Goal: Entertainment & Leisure: Consume media (video, audio)

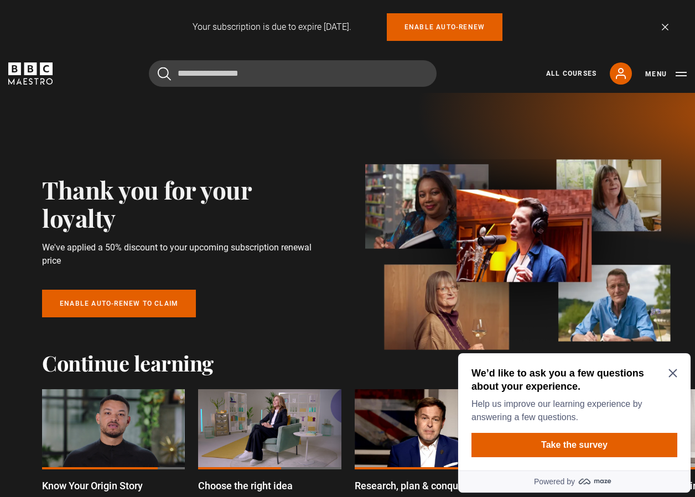
click at [134, 449] on div at bounding box center [113, 429] width 143 height 80
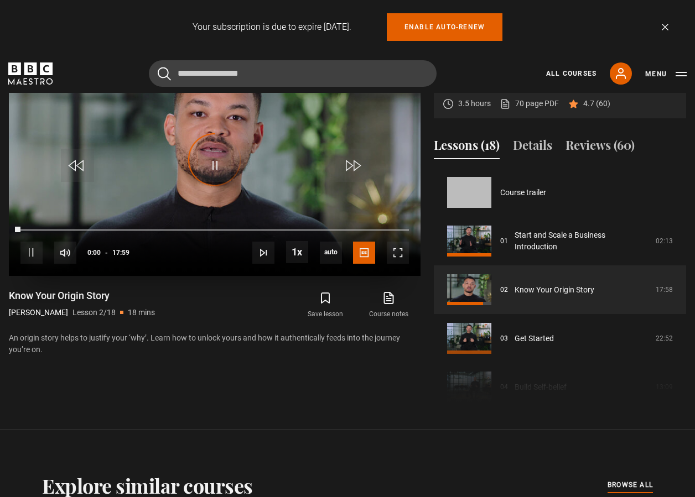
scroll to position [49, 0]
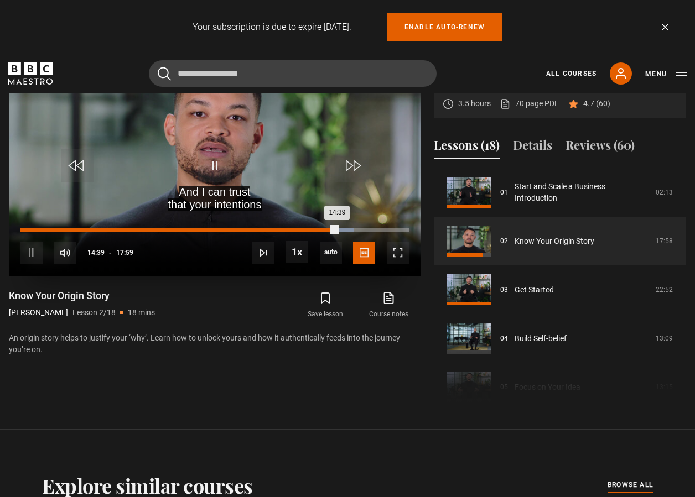
click at [55, 228] on div "Loaded : 85.73% 01:52 14:39" at bounding box center [214, 229] width 388 height 3
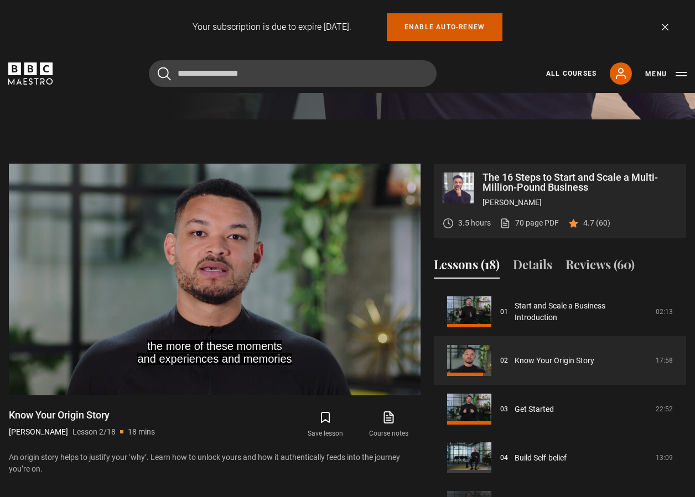
scroll to position [437, 0]
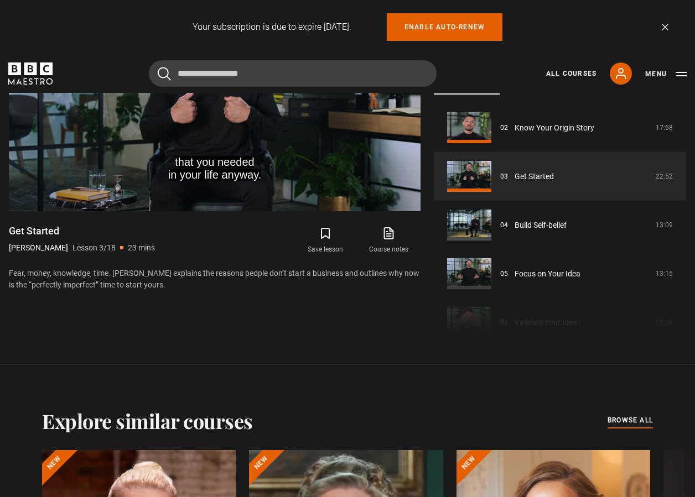
scroll to position [619, 0]
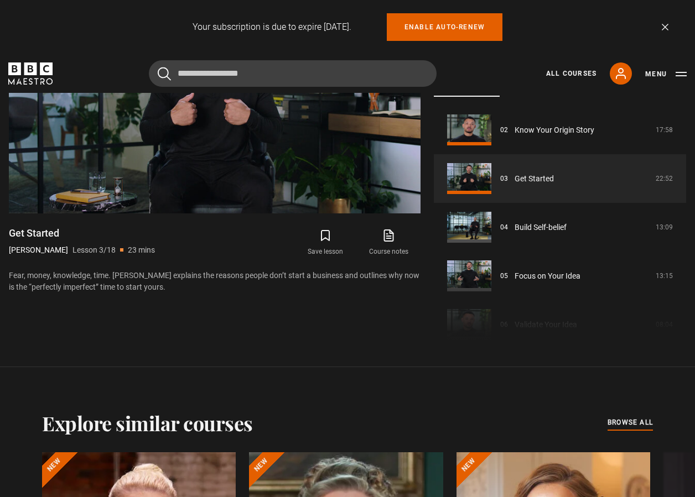
click at [244, 145] on video "Video Player" at bounding box center [214, 98] width 411 height 232
